Goal: Check status: Check status

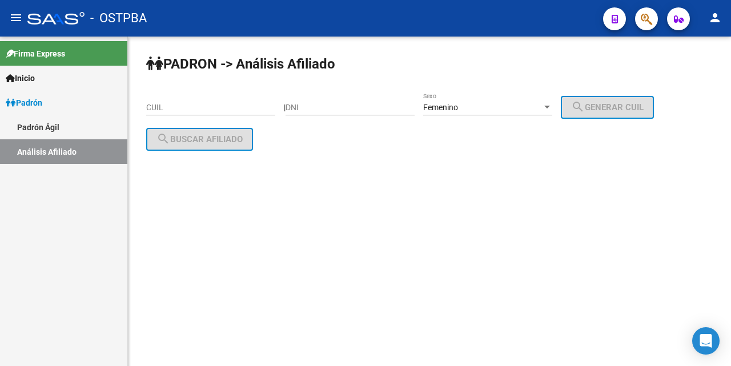
click at [150, 104] on input "CUIL" at bounding box center [210, 108] width 129 height 10
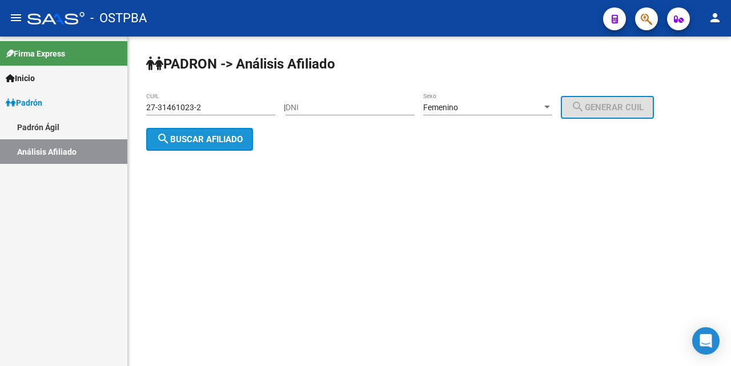
drag, startPoint x: 227, startPoint y: 137, endPoint x: 284, endPoint y: 227, distance: 106.7
click at [227, 137] on span "search Buscar afiliado" at bounding box center [199, 139] width 86 height 10
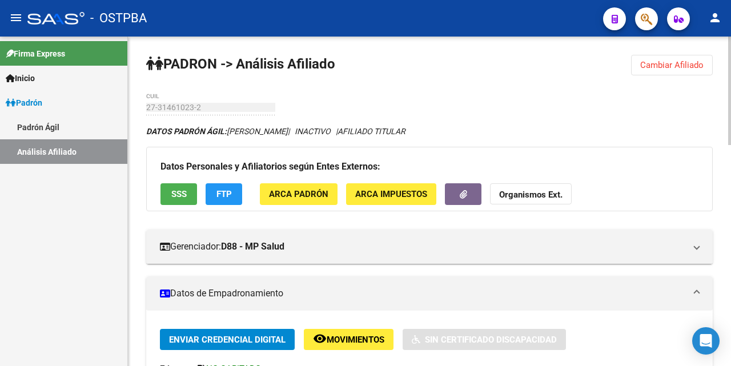
click at [181, 196] on span "SSS" at bounding box center [178, 194] width 15 height 10
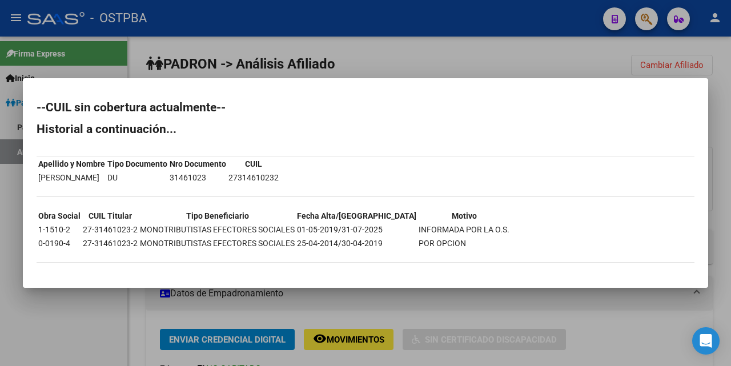
drag, startPoint x: 384, startPoint y: 68, endPoint x: 403, endPoint y: 87, distance: 27.0
click at [386, 70] on div at bounding box center [365, 183] width 731 height 366
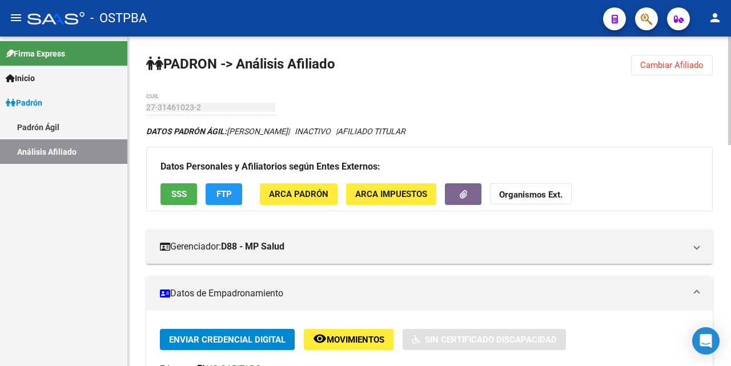
drag, startPoint x: 226, startPoint y: 189, endPoint x: 231, endPoint y: 200, distance: 12.3
click at [231, 200] on button "FTP" at bounding box center [223, 193] width 37 height 21
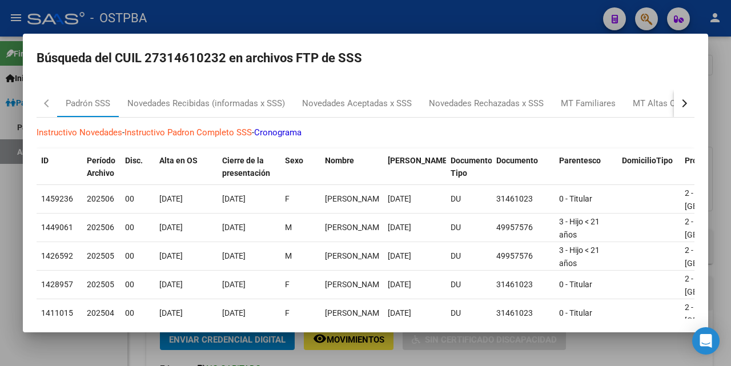
click at [381, 22] on div at bounding box center [365, 183] width 731 height 366
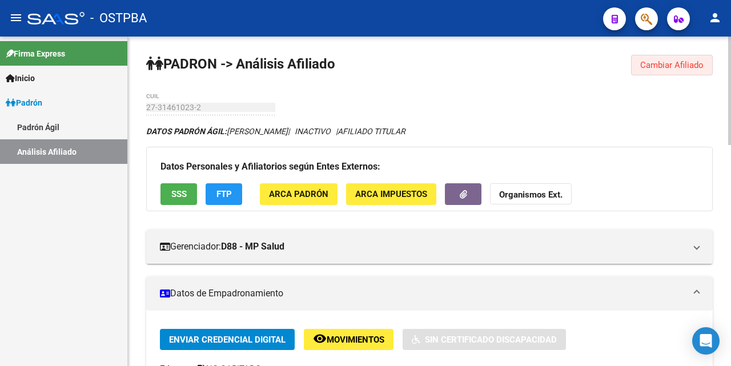
click at [648, 69] on span "Cambiar Afiliado" at bounding box center [671, 65] width 63 height 10
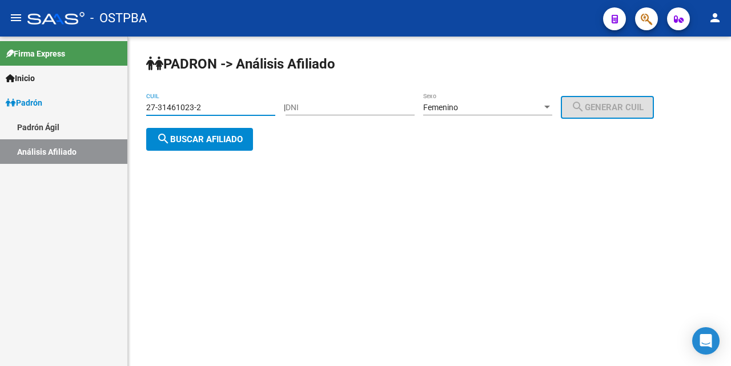
click at [244, 104] on input "27-31461023-2" at bounding box center [210, 108] width 129 height 10
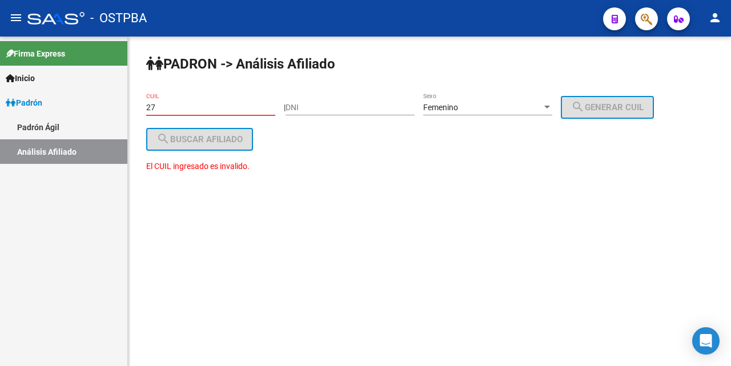
type input "2"
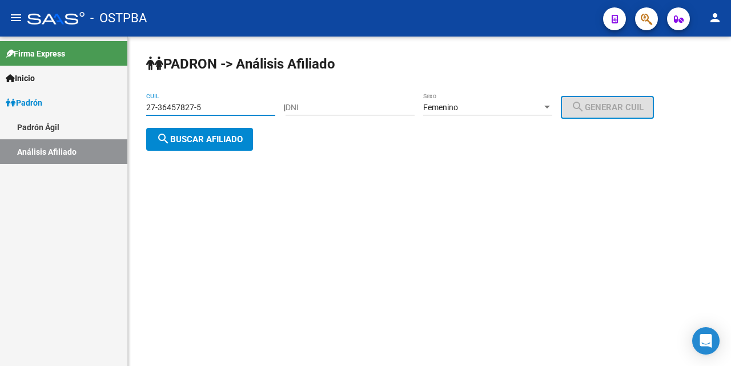
click at [205, 135] on span "search Buscar afiliado" at bounding box center [199, 139] width 86 height 10
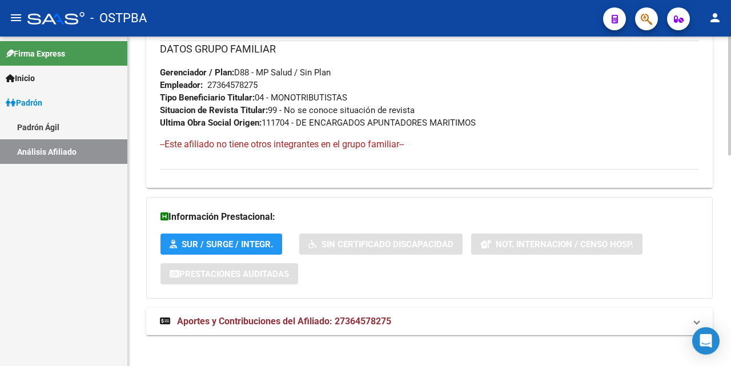
scroll to position [585, 0]
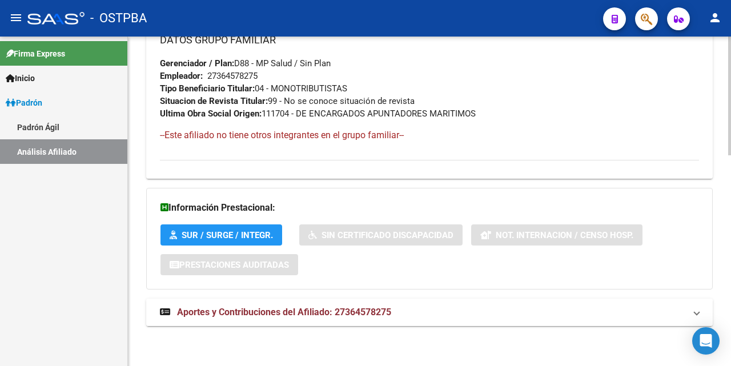
click at [329, 314] on span "Aportes y Contribuciones del Afiliado: 27364578275" at bounding box center [284, 311] width 214 height 11
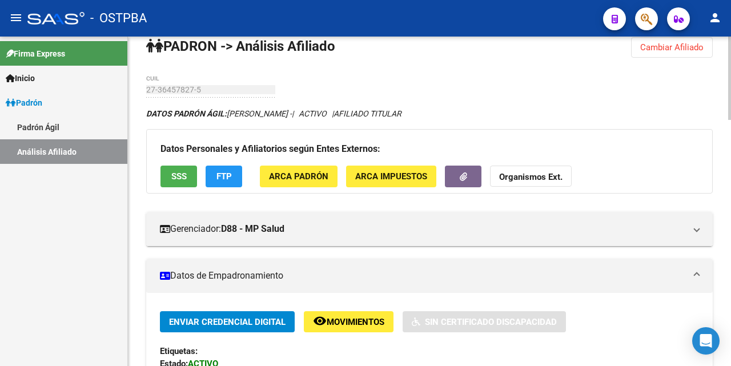
scroll to position [0, 0]
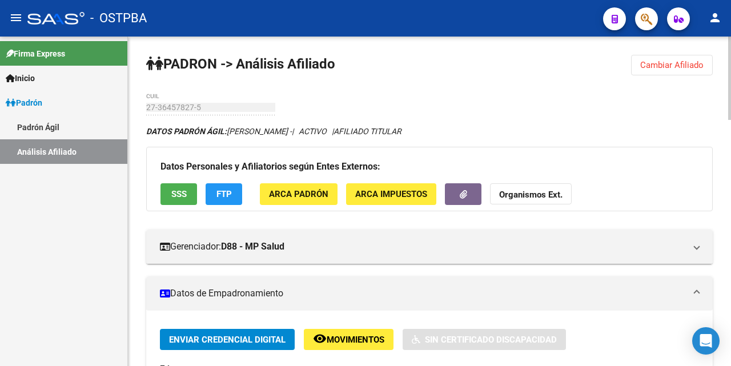
click at [652, 63] on span "Cambiar Afiliado" at bounding box center [671, 65] width 63 height 10
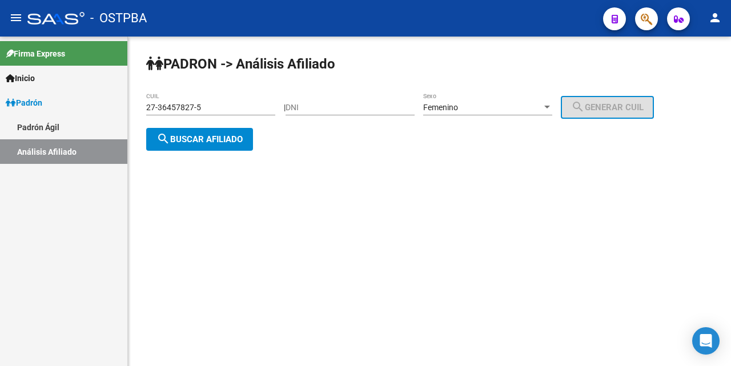
drag, startPoint x: 228, startPoint y: 109, endPoint x: 263, endPoint y: 111, distance: 34.3
click at [251, 110] on input "27-36457827-5" at bounding box center [210, 108] width 129 height 10
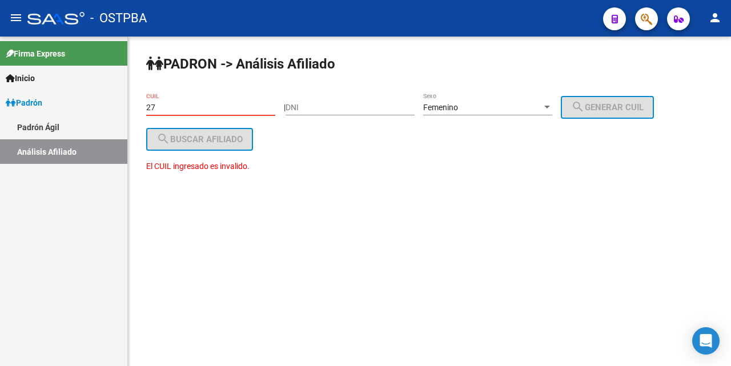
type input "2"
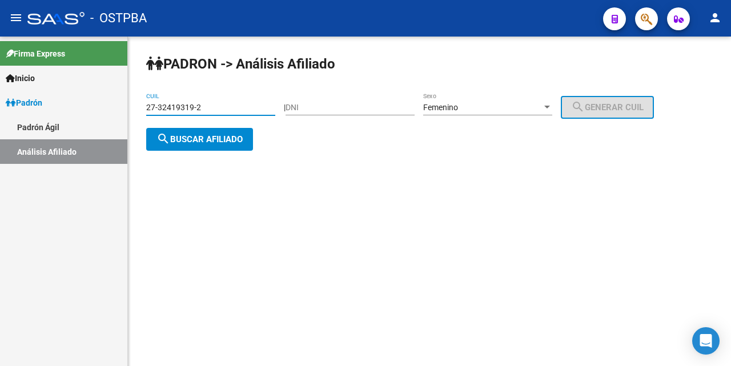
type input "27-32419319-2"
click at [231, 140] on span "search Buscar afiliado" at bounding box center [199, 139] width 86 height 10
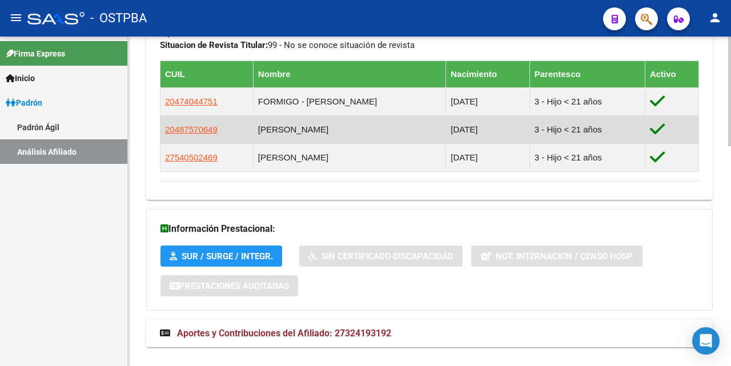
scroll to position [662, 0]
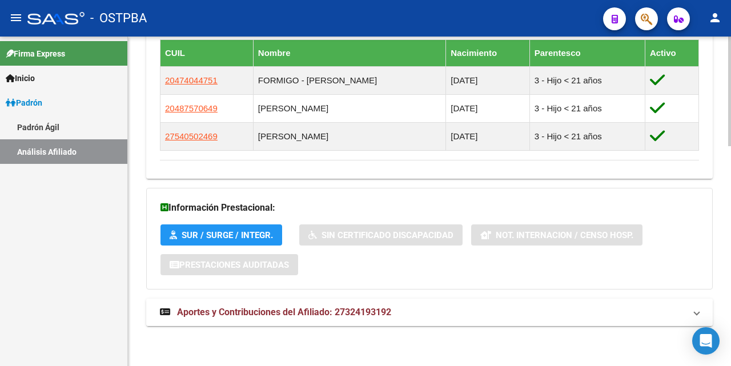
click at [334, 308] on span "Aportes y Contribuciones del Afiliado: 27324193192" at bounding box center [284, 311] width 214 height 11
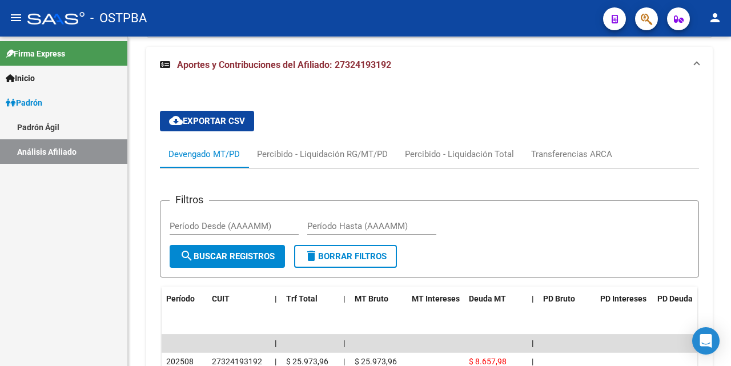
scroll to position [915, 0]
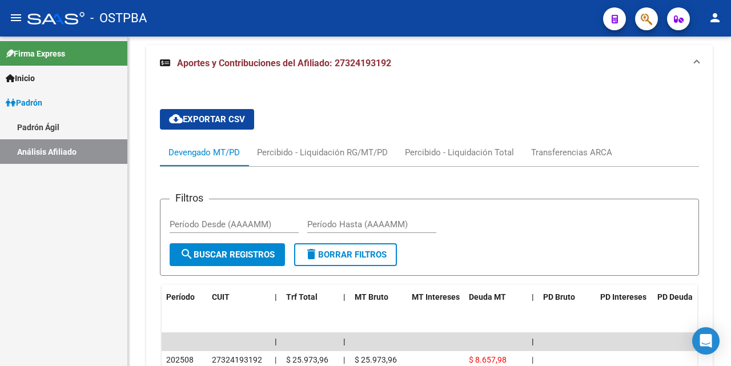
drag, startPoint x: 515, startPoint y: 169, endPoint x: 365, endPoint y: 377, distance: 256.4
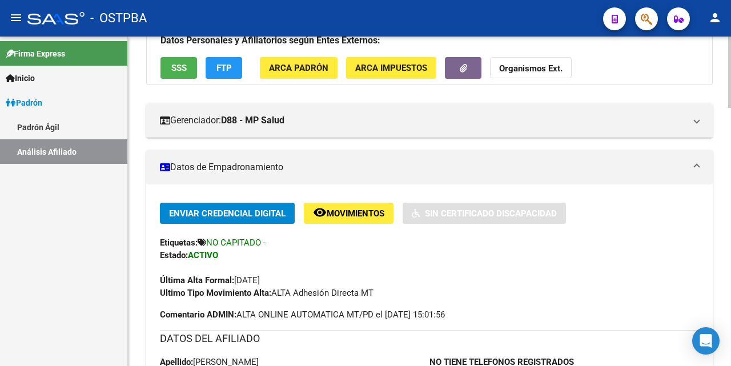
scroll to position [114, 0]
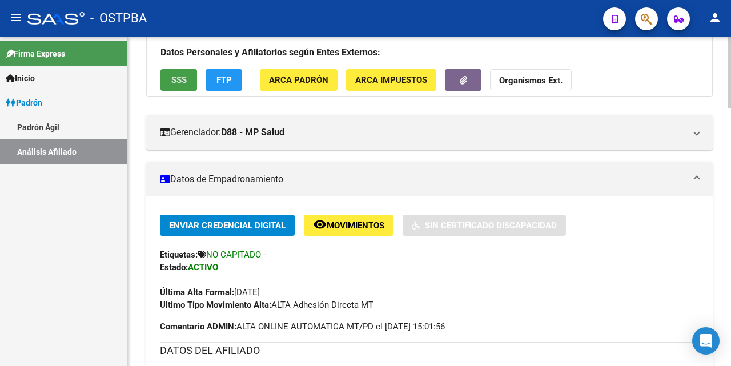
click at [180, 79] on span "SSS" at bounding box center [178, 80] width 15 height 10
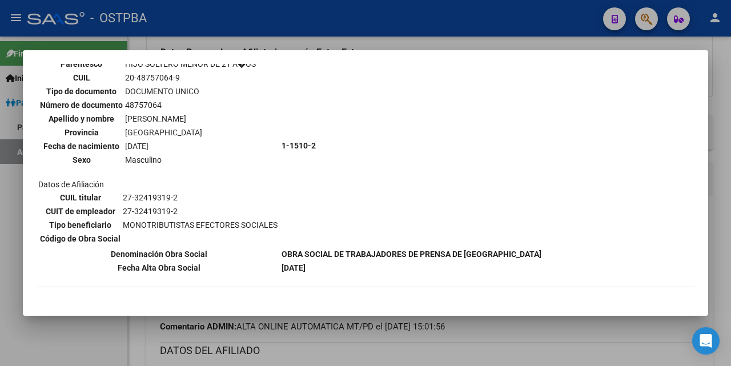
scroll to position [685, 0]
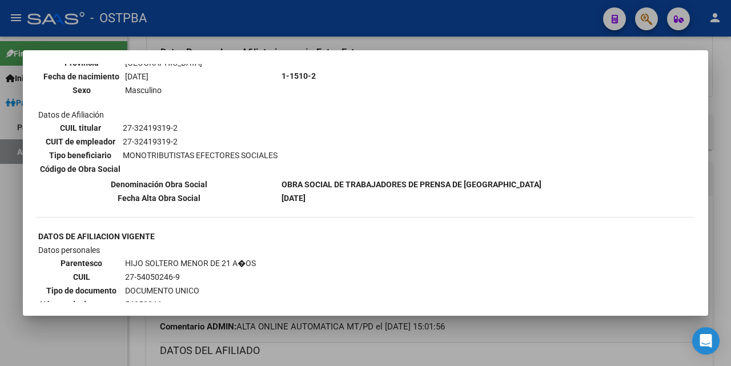
click at [395, 45] on div at bounding box center [365, 183] width 731 height 366
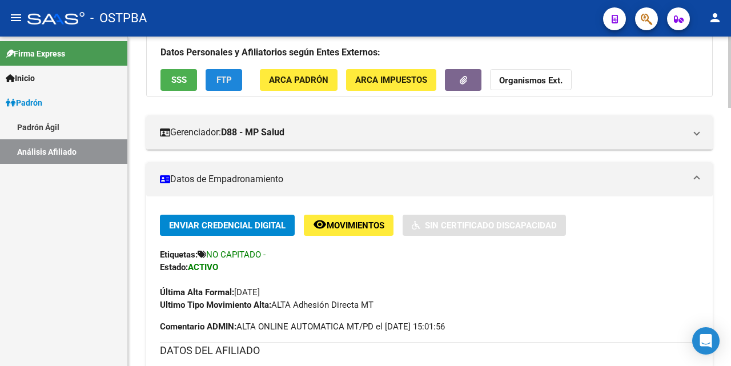
click at [221, 80] on span "FTP" at bounding box center [223, 80] width 15 height 10
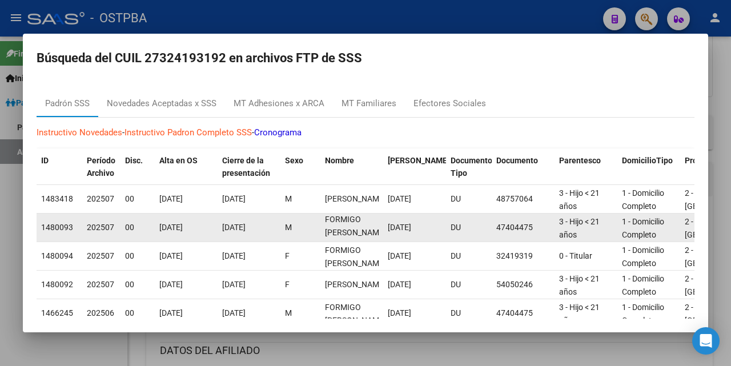
scroll to position [15, 0]
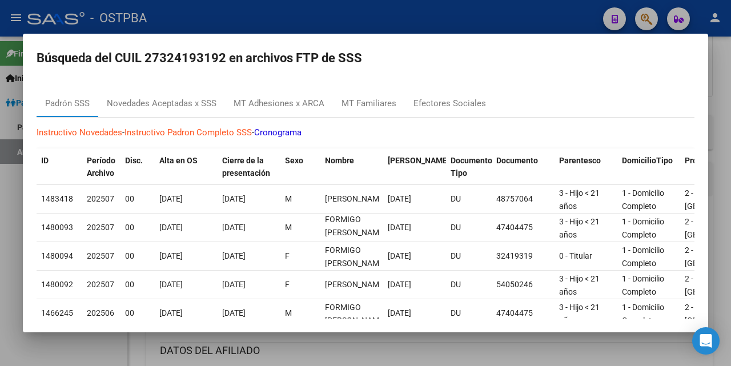
click at [413, 23] on div at bounding box center [365, 183] width 731 height 366
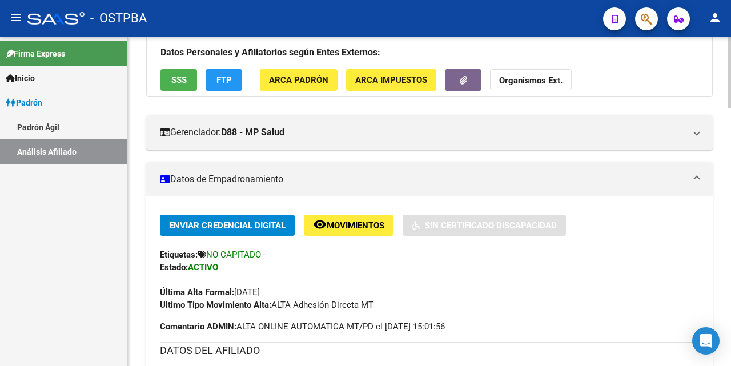
click at [299, 77] on span "ARCA Padrón" at bounding box center [298, 80] width 59 height 10
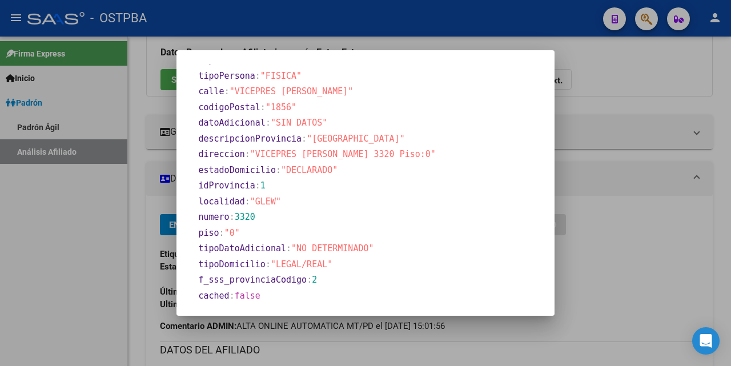
scroll to position [652, 0]
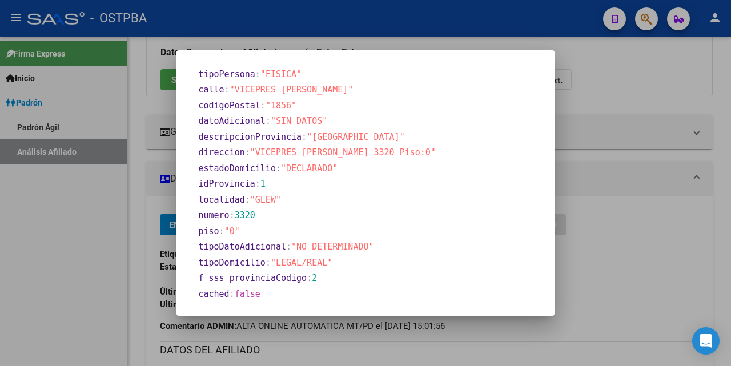
click at [445, 41] on div at bounding box center [365, 183] width 731 height 366
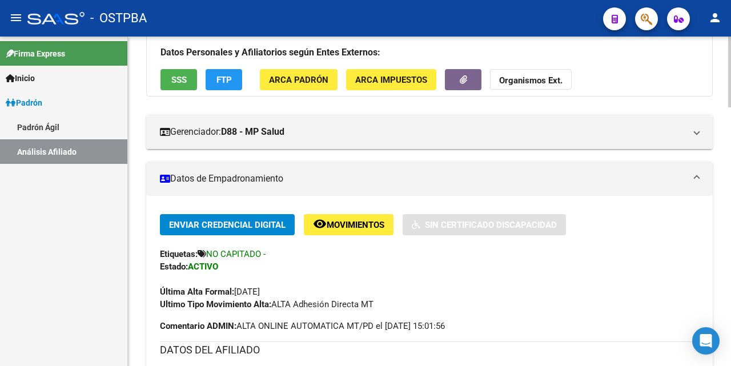
click at [372, 78] on span "ARCA Impuestos" at bounding box center [391, 80] width 72 height 10
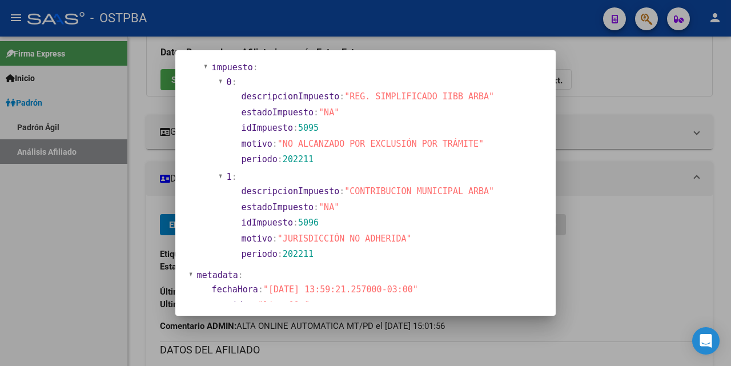
scroll to position [880, 0]
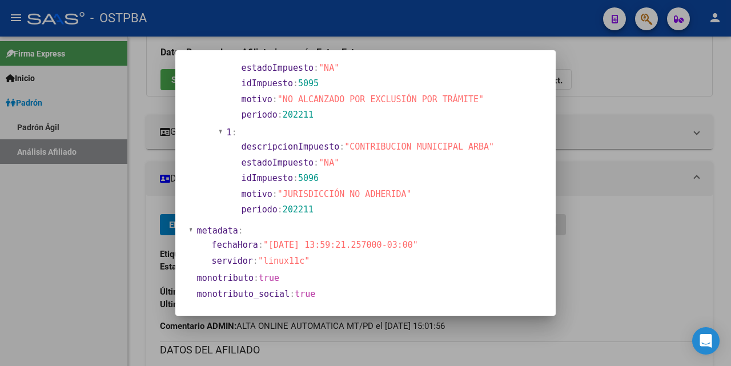
click at [466, 45] on div at bounding box center [365, 183] width 731 height 366
